Goal: Transaction & Acquisition: Purchase product/service

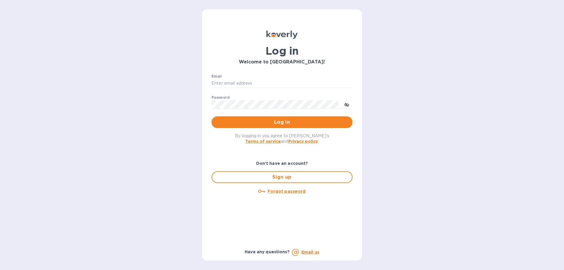
type input "binyomin.atlas@npcglobal.com"
click at [258, 124] on span "Log in" at bounding box center [282, 122] width 132 height 7
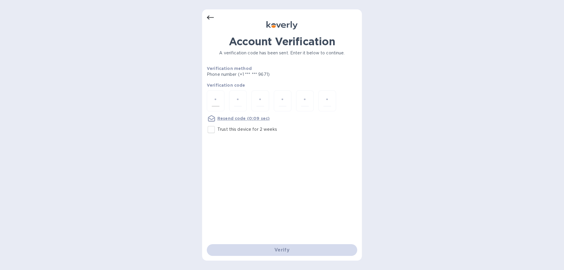
click at [219, 99] on input "number" at bounding box center [216, 100] width 8 height 11
type input "8"
type input "1"
type input "0"
type input "1"
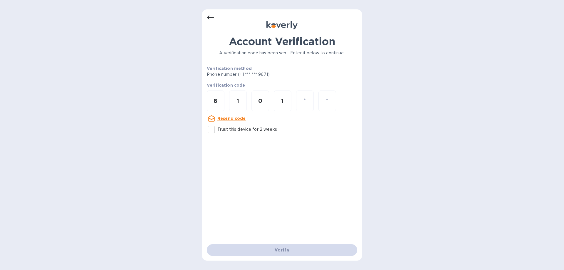
type input "3"
type input "6"
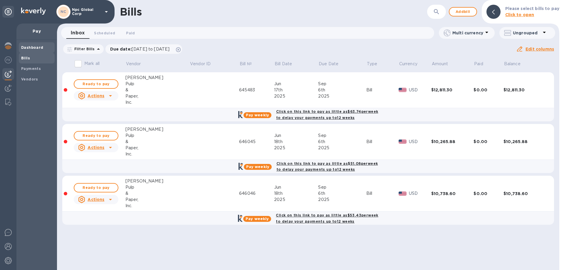
click at [29, 47] on b "Dashboard" at bounding box center [32, 47] width 22 height 4
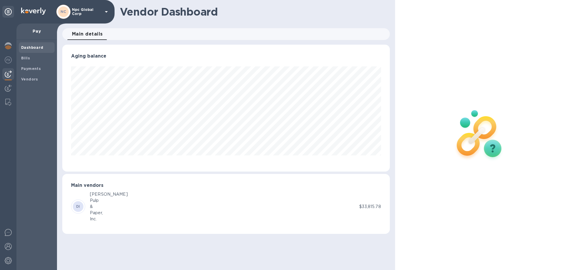
scroll to position [127, 327]
click at [9, 46] on img at bounding box center [8, 45] width 7 height 7
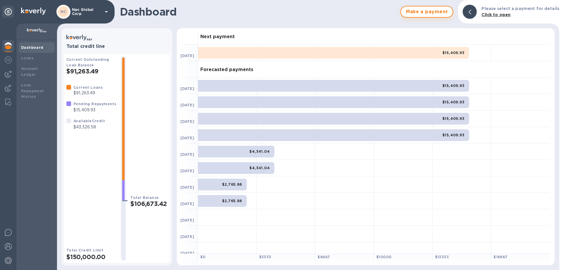
click at [429, 9] on span "Make a payment" at bounding box center [427, 11] width 42 height 7
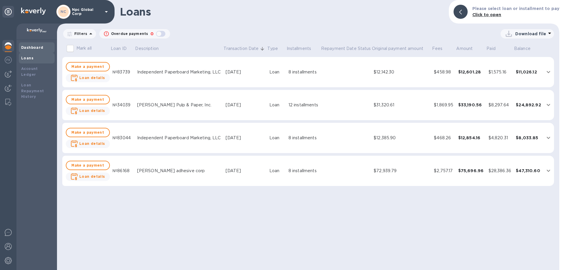
click at [28, 48] on b "Dashboard" at bounding box center [32, 47] width 22 height 4
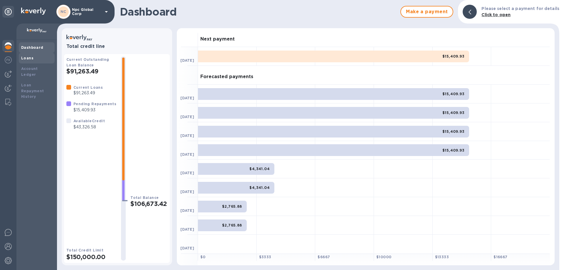
click at [36, 60] on div "Loans" at bounding box center [36, 58] width 31 height 6
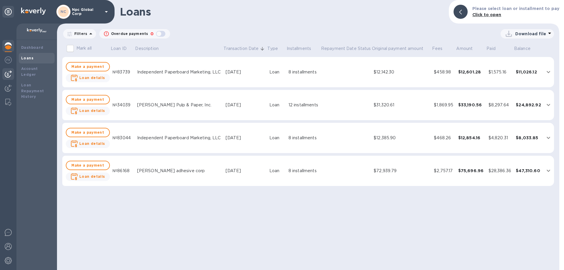
click at [10, 75] on img at bounding box center [8, 73] width 7 height 7
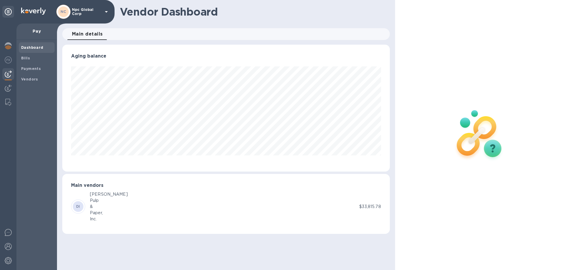
scroll to position [127, 327]
click at [11, 89] on img at bounding box center [8, 88] width 7 height 7
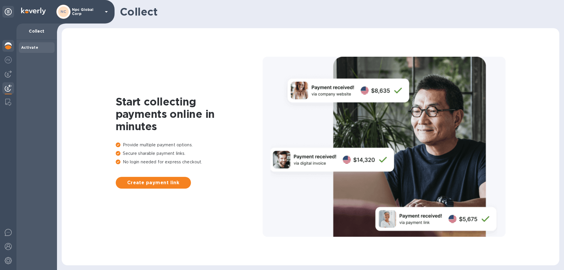
click at [7, 48] on img at bounding box center [8, 45] width 7 height 7
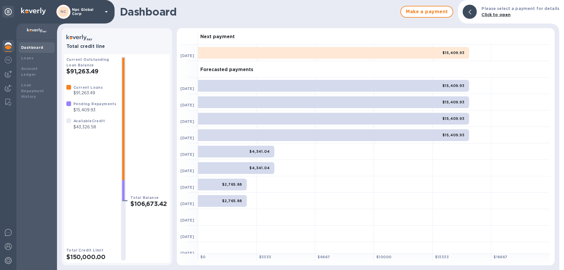
click at [27, 46] on b "Dashboard" at bounding box center [32, 47] width 22 height 4
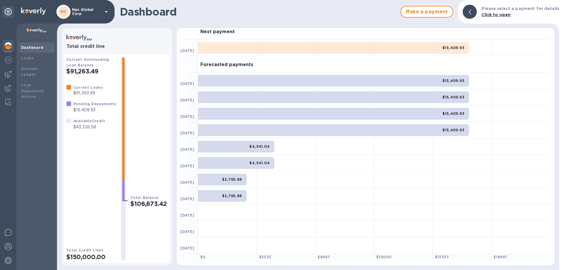
click at [86, 121] on b "Available Credit" at bounding box center [88, 121] width 31 height 4
click at [9, 78] on div at bounding box center [8, 74] width 12 height 12
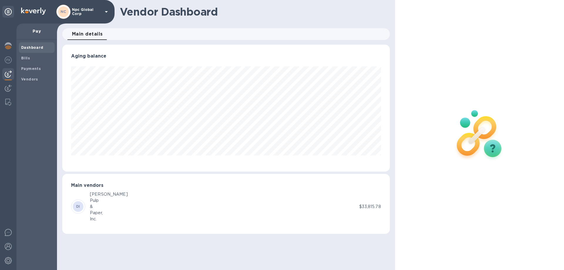
scroll to position [127, 327]
click at [36, 79] on b "Vendors" at bounding box center [29, 79] width 17 height 4
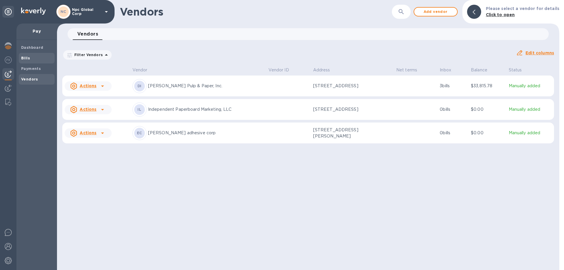
click at [29, 58] on span "Bills" at bounding box center [36, 58] width 31 height 6
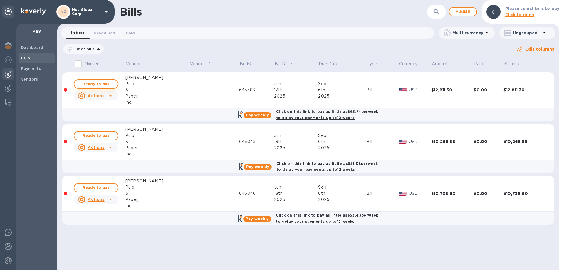
click at [94, 84] on span "Ready to pay" at bounding box center [96, 83] width 34 height 7
click at [104, 95] on u "Actions" at bounding box center [96, 95] width 17 height 5
click at [194, 100] on div at bounding box center [282, 135] width 564 height 270
click at [310, 111] on b "Click on this link to pay as little as $63.74 per week to delay your payments u…" at bounding box center [327, 114] width 102 height 11
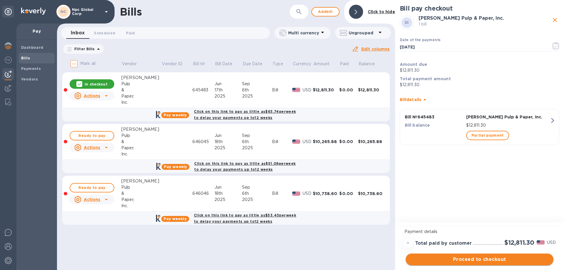
click at [477, 261] on span "Proceed to checkout" at bounding box center [479, 259] width 138 height 7
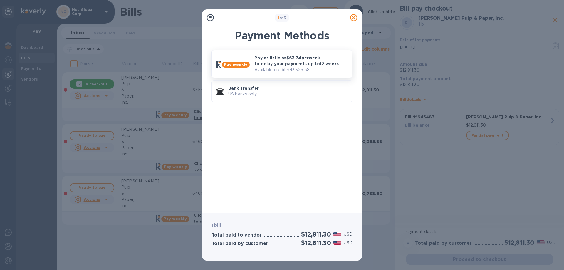
click at [282, 56] on p "Pay as little as $63.74 per week to delay your payments up to 12 weeks" at bounding box center [300, 61] width 93 height 12
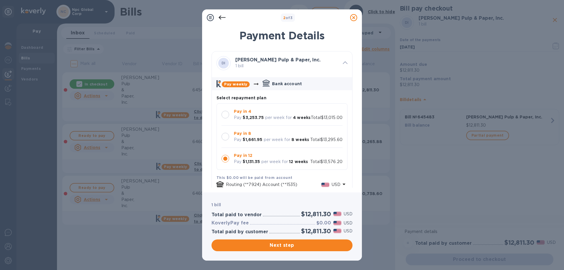
scroll to position [6, 0]
drag, startPoint x: 231, startPoint y: 137, endPoint x: 234, endPoint y: 138, distance: 3.2
click at [231, 137] on div at bounding box center [225, 136] width 12 height 12
click at [353, 22] on div at bounding box center [354, 18] width 12 height 12
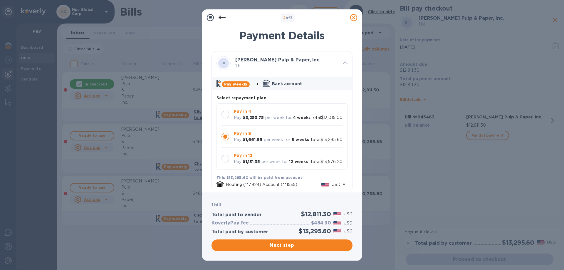
click at [353, 18] on icon at bounding box center [353, 17] width 7 height 7
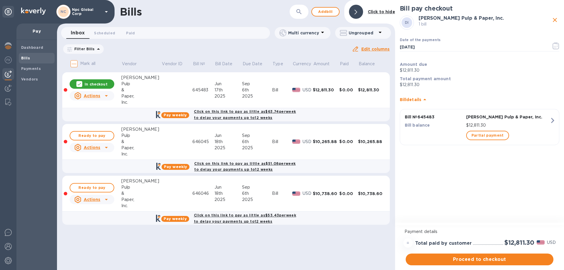
click at [35, 58] on span "Bills" at bounding box center [36, 58] width 31 height 6
click at [555, 19] on icon "close" at bounding box center [554, 19] width 7 height 7
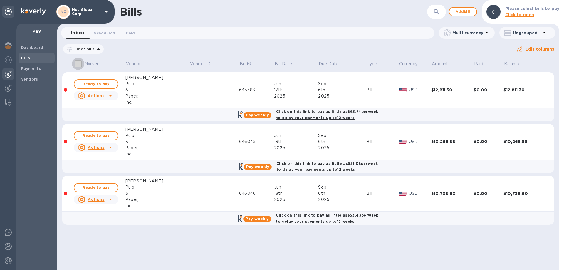
click at [78, 64] on input "Mark all" at bounding box center [78, 64] width 12 height 12
checkbox input "true"
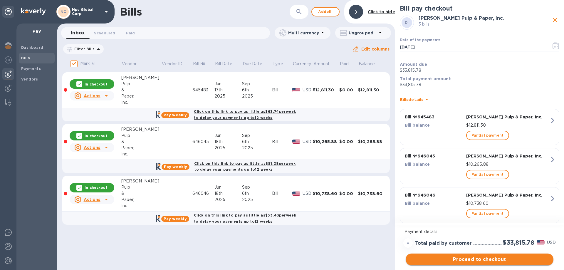
click at [488, 259] on span "Proceed to checkout" at bounding box center [479, 259] width 138 height 7
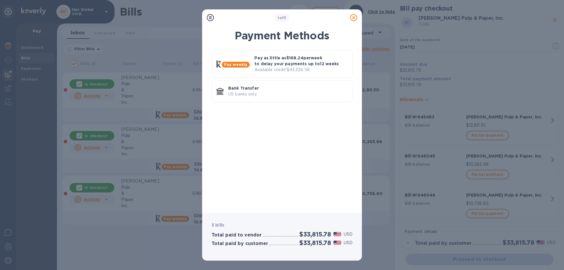
click at [353, 17] on icon at bounding box center [353, 17] width 7 height 7
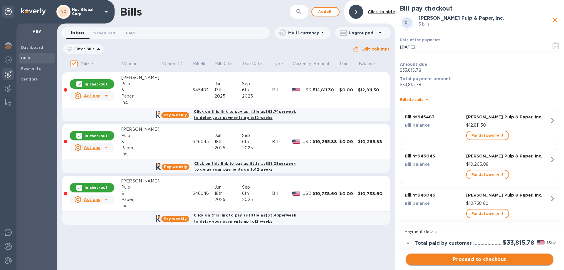
click at [431, 260] on span "Proceed to checkout" at bounding box center [479, 259] width 138 height 7
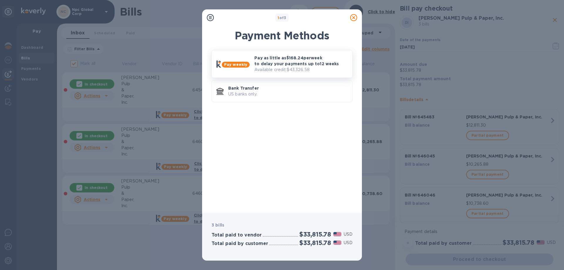
click at [289, 66] on p "Pay as little as $168.24 per week to delay your payments up to 12 weeks" at bounding box center [300, 61] width 93 height 12
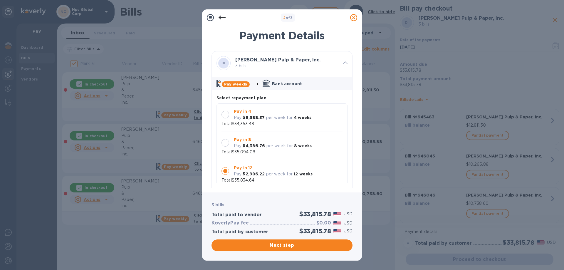
scroll to position [6, 0]
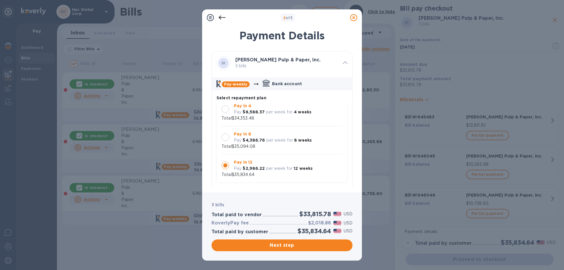
click at [272, 141] on p "per week for" at bounding box center [279, 140] width 27 height 6
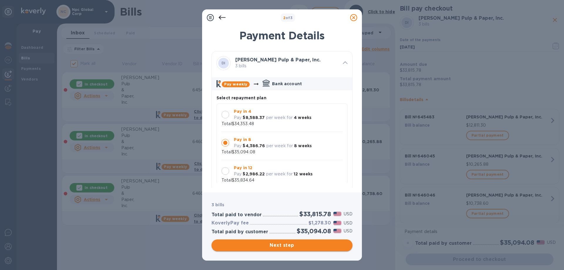
click at [280, 241] on button "Next step" at bounding box center [281, 245] width 141 height 12
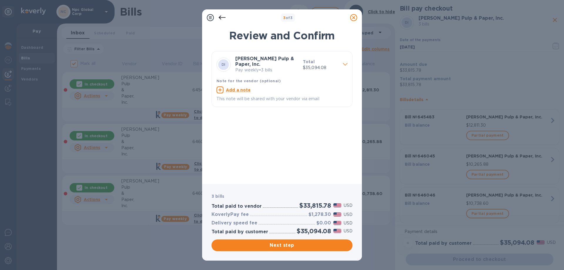
click at [344, 63] on icon at bounding box center [345, 64] width 5 height 3
click at [241, 88] on u "Add a note" at bounding box center [238, 90] width 25 height 5
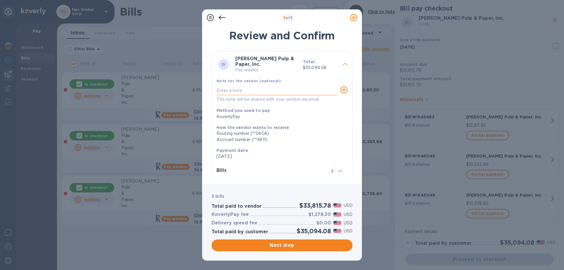
click at [248, 88] on textarea at bounding box center [277, 90] width 122 height 5
type textarea "Invoices 645483, 646045, 646046"
drag, startPoint x: 300, startPoint y: 85, endPoint x: 172, endPoint y: 88, distance: 128.4
click at [172, 88] on div "3 of 3 Review and Confirm DI [PERSON_NAME] Pulp & Paper, Inc. Pay weekly Total …" at bounding box center [282, 135] width 564 height 270
click at [303, 244] on span "Next step" at bounding box center [282, 245] width 132 height 7
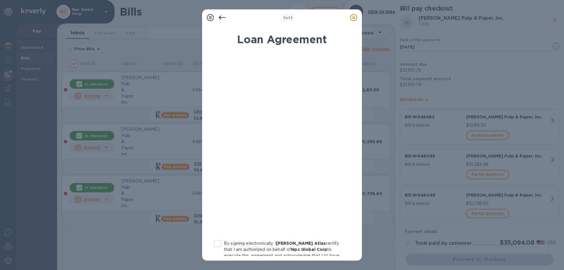
scroll to position [58, 0]
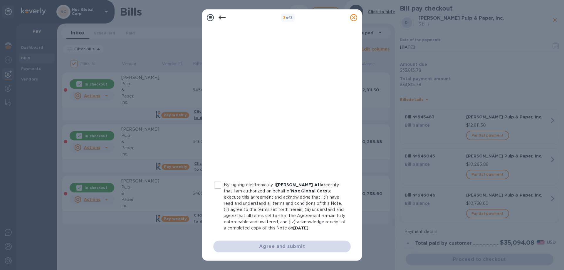
click at [220, 184] on input "By signing electronically, I [PERSON_NAME] Atlas certify that I am authorized o…" at bounding box center [217, 185] width 12 height 12
checkbox input "true"
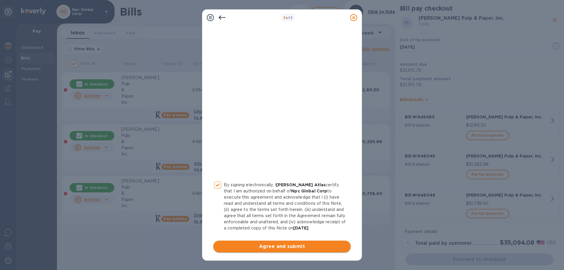
click at [291, 247] on span "Agree and submit" at bounding box center [282, 246] width 128 height 7
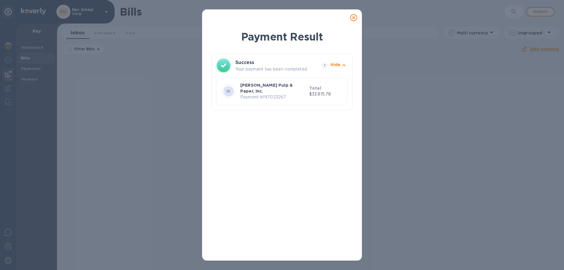
click at [354, 17] on icon at bounding box center [353, 17] width 7 height 7
